Goal: Task Accomplishment & Management: Use online tool/utility

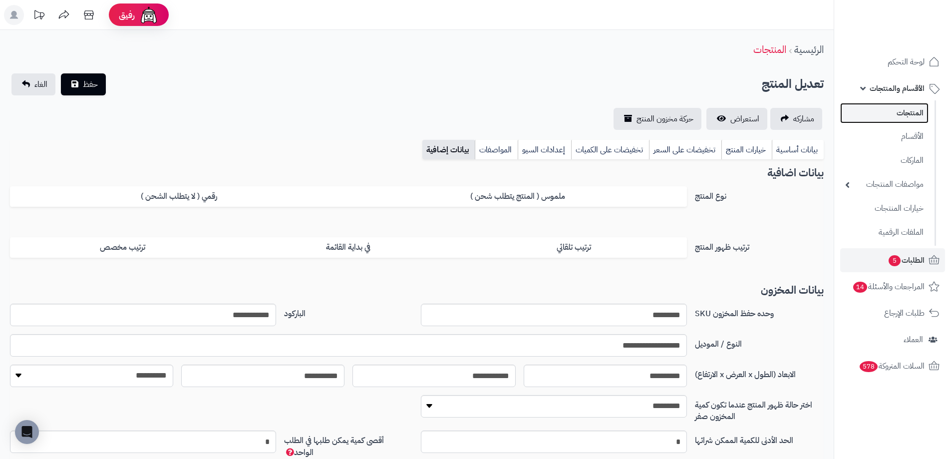
click at [891, 120] on link "المنتجات" at bounding box center [884, 113] width 88 height 20
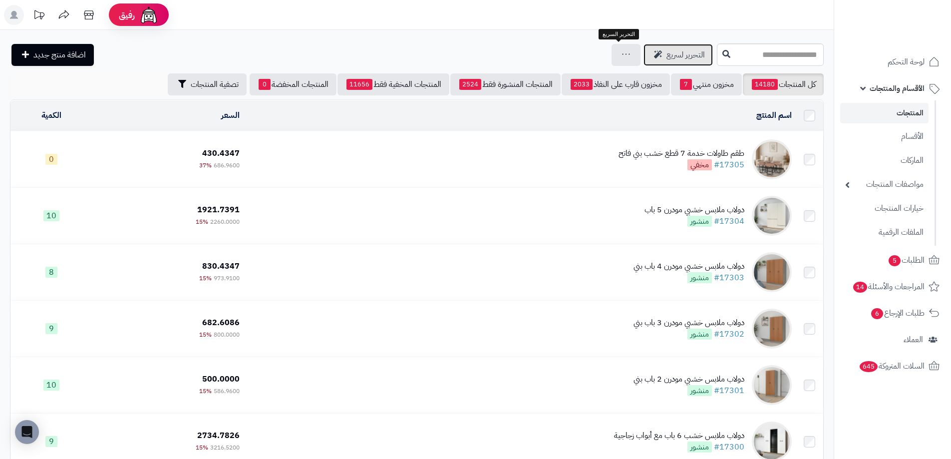
click at [666, 60] on span "التحرير لسريع" at bounding box center [685, 55] width 38 height 12
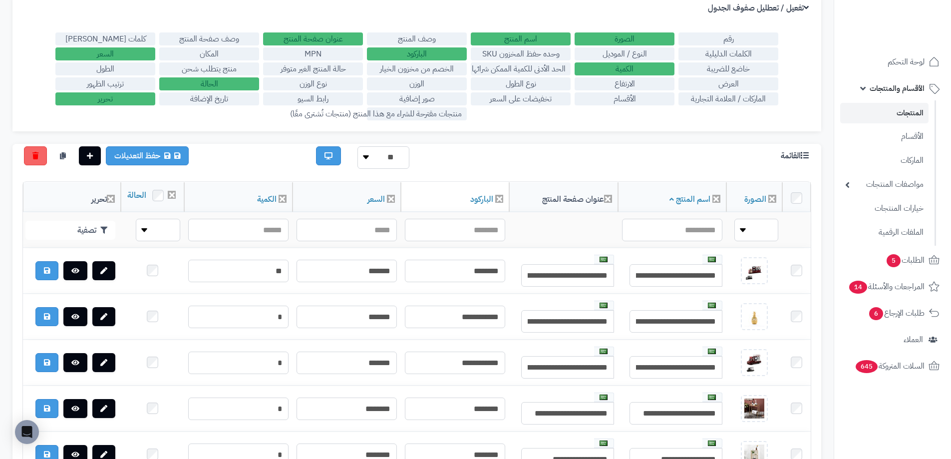
scroll to position [150, 0]
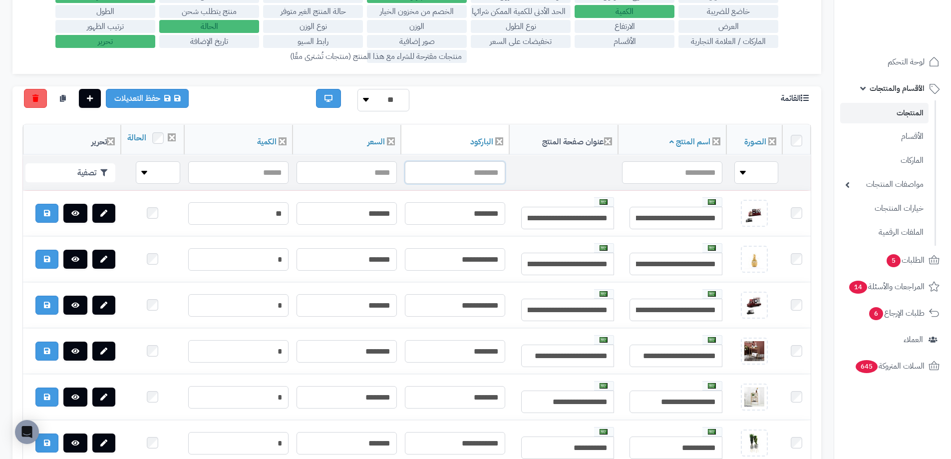
click at [471, 184] on input "text" at bounding box center [455, 172] width 100 height 22
drag, startPoint x: 471, startPoint y: 190, endPoint x: 490, endPoint y: 184, distance: 20.2
click at [490, 184] on input "text" at bounding box center [455, 172] width 100 height 22
paste input "**********"
type input "**********"
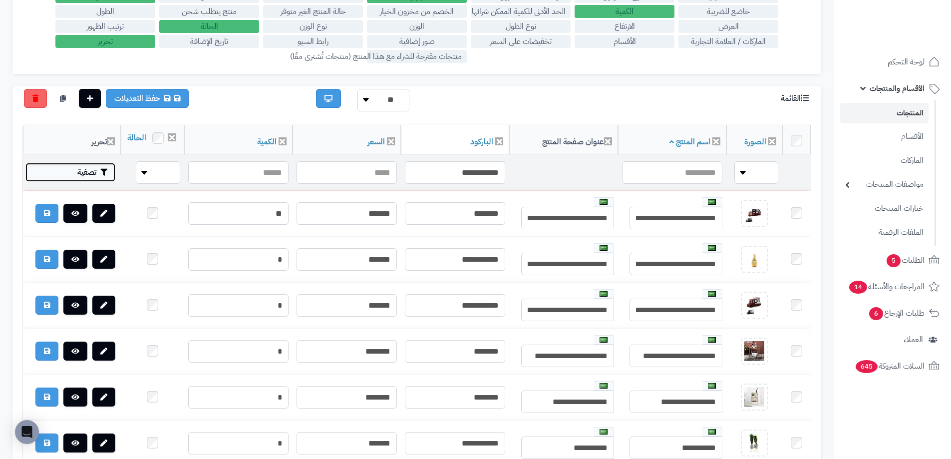
click at [83, 182] on button "تصفية" at bounding box center [70, 172] width 90 height 19
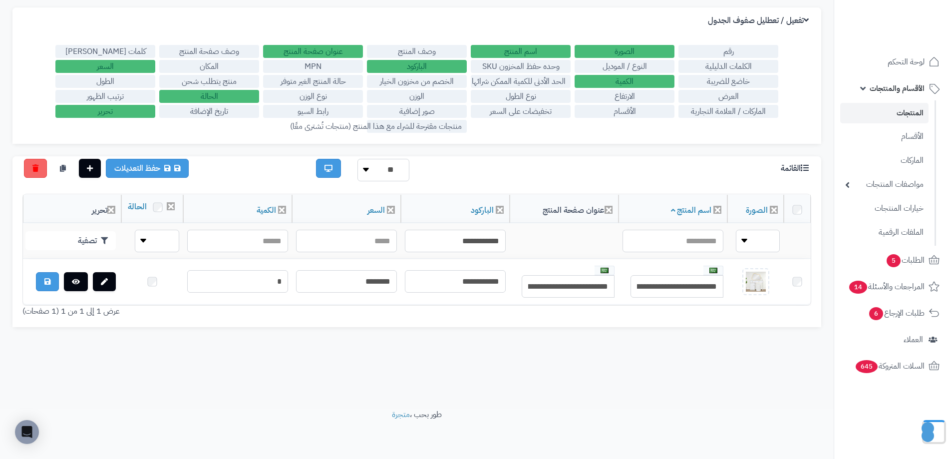
scroll to position [80, 0]
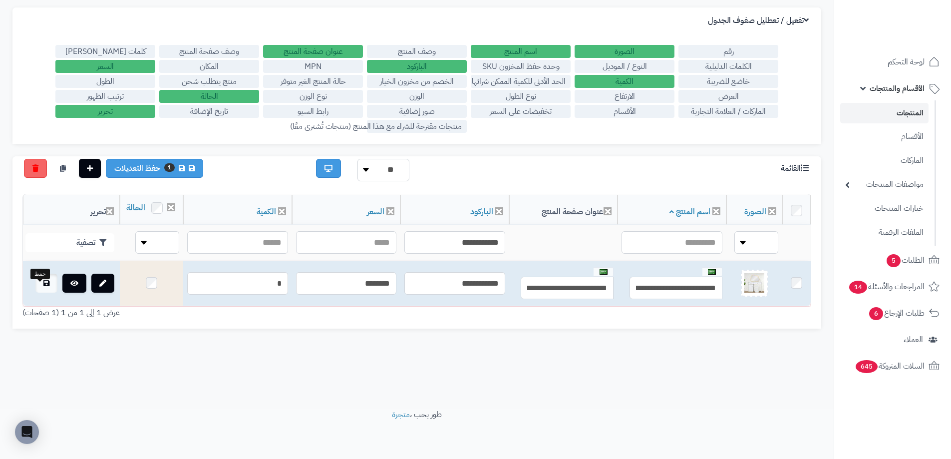
click at [35, 293] on link at bounding box center [46, 283] width 22 height 19
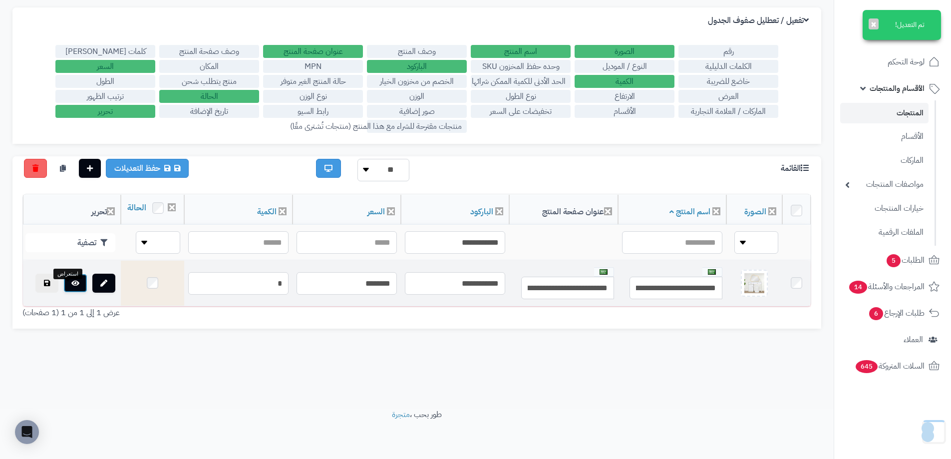
click at [64, 293] on link at bounding box center [75, 283] width 24 height 19
click at [134, 293] on td at bounding box center [152, 283] width 63 height 45
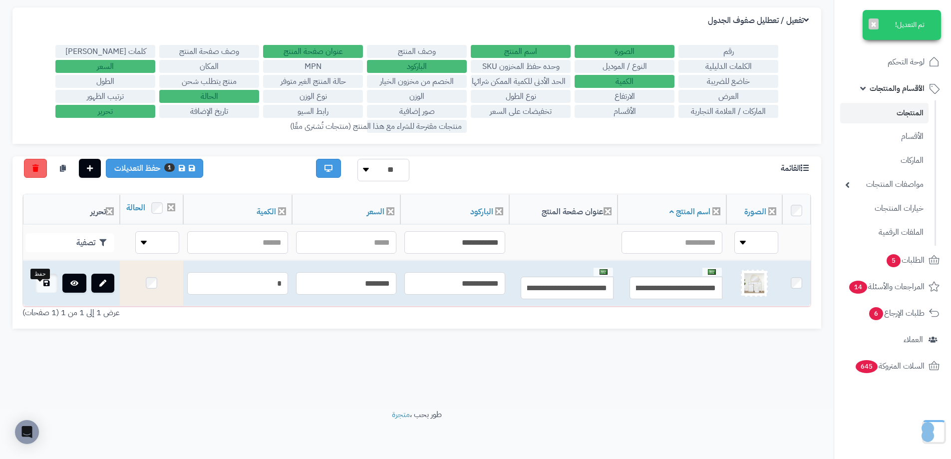
click at [35, 293] on link at bounding box center [46, 283] width 22 height 19
